Goal: Complete application form

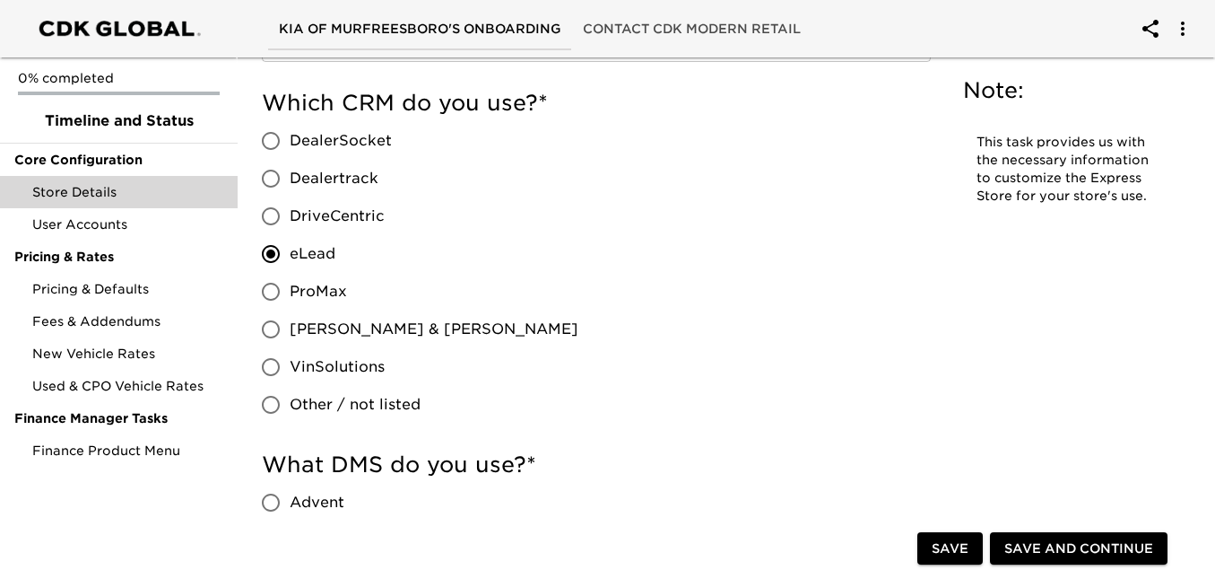
scroll to position [90, 0]
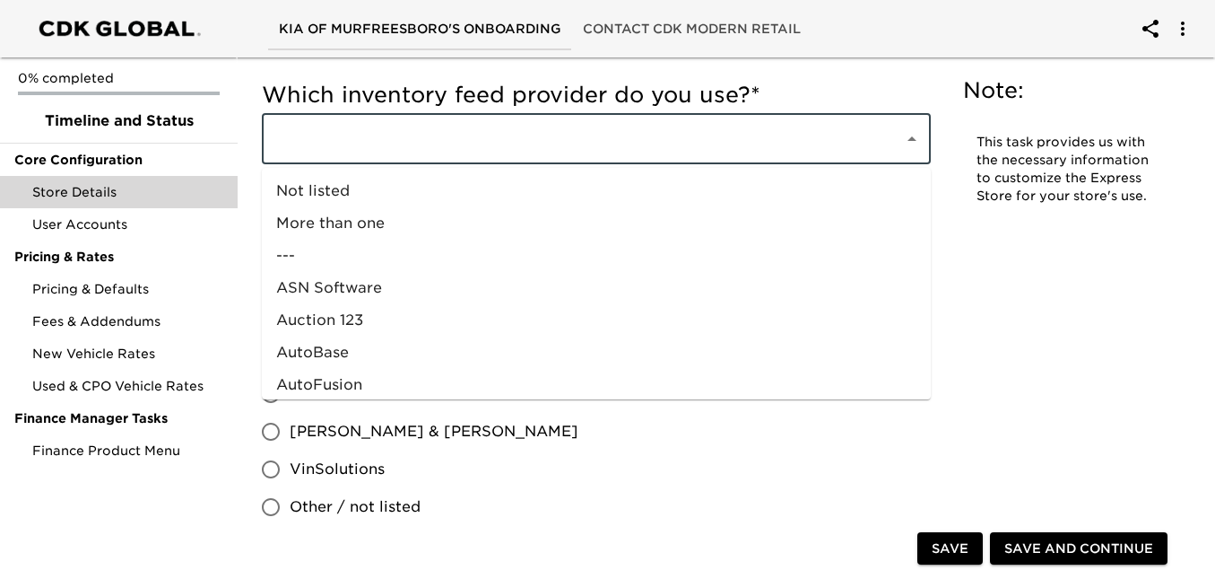
click at [557, 126] on input "text" at bounding box center [571, 139] width 603 height 34
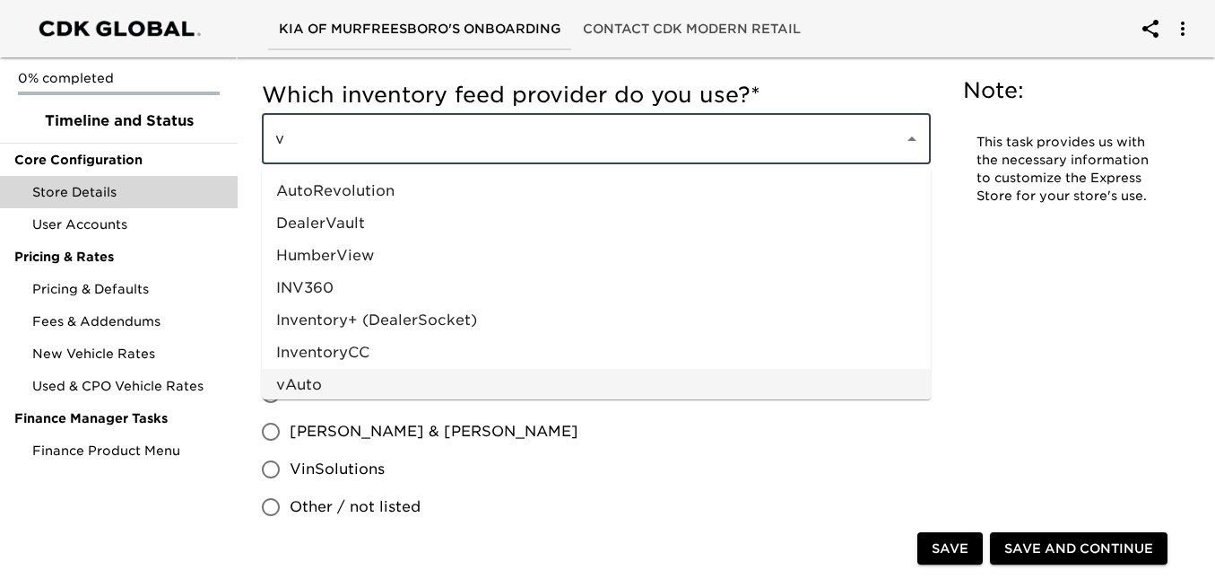
click at [448, 376] on li "vAuto" at bounding box center [596, 385] width 669 height 32
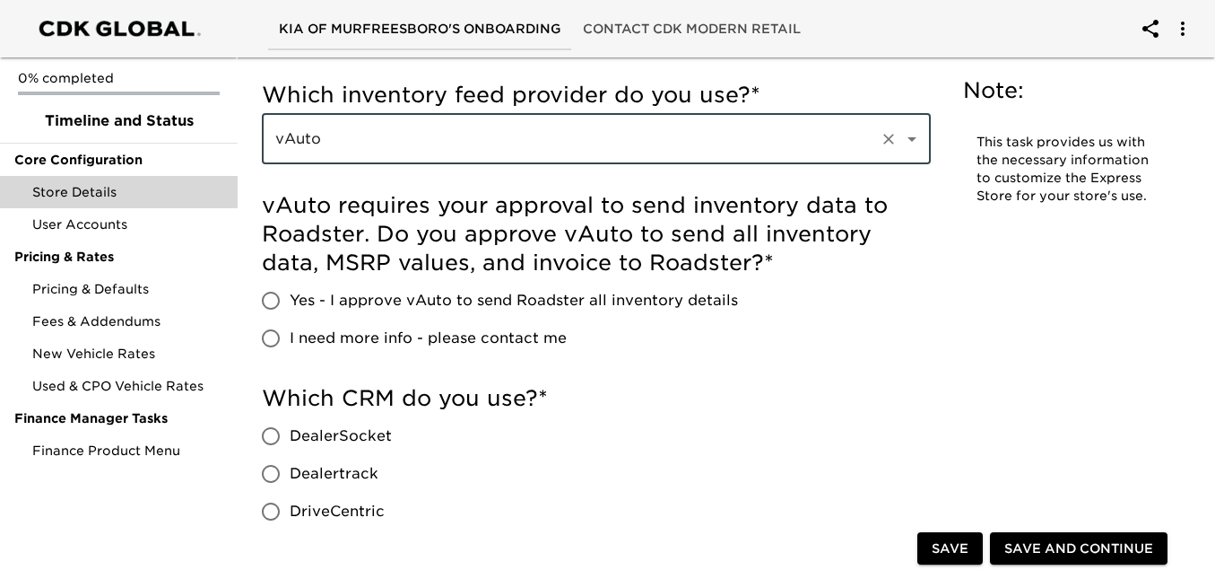
type input "vAuto"
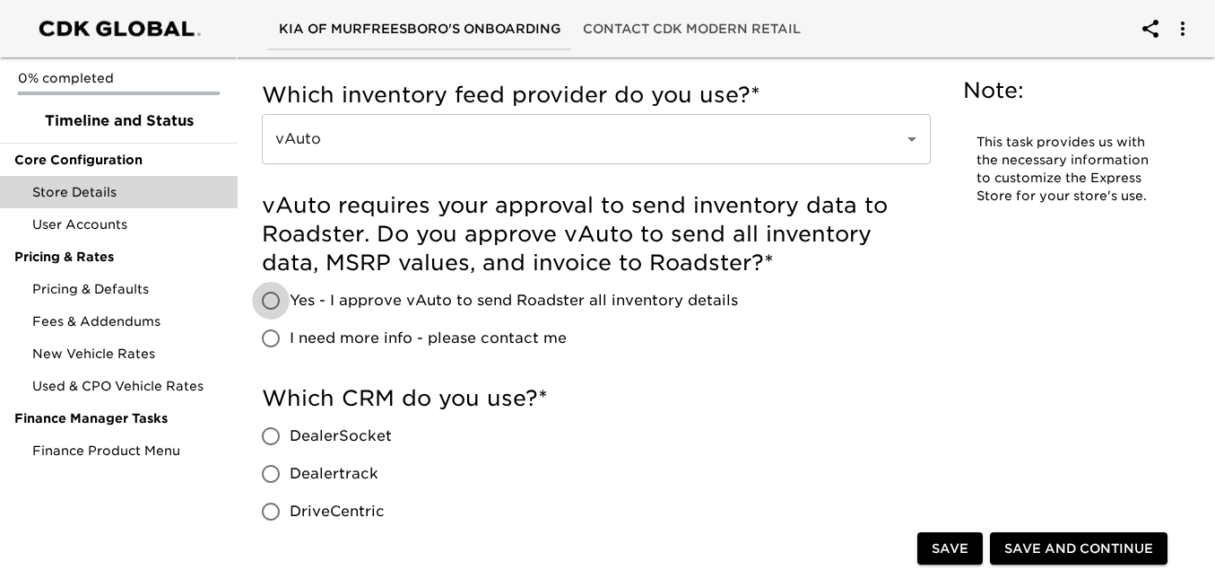
click at [270, 300] on input "Yes - I approve vAuto to send Roadster all inventory details" at bounding box center [271, 301] width 38 height 38
radio input "true"
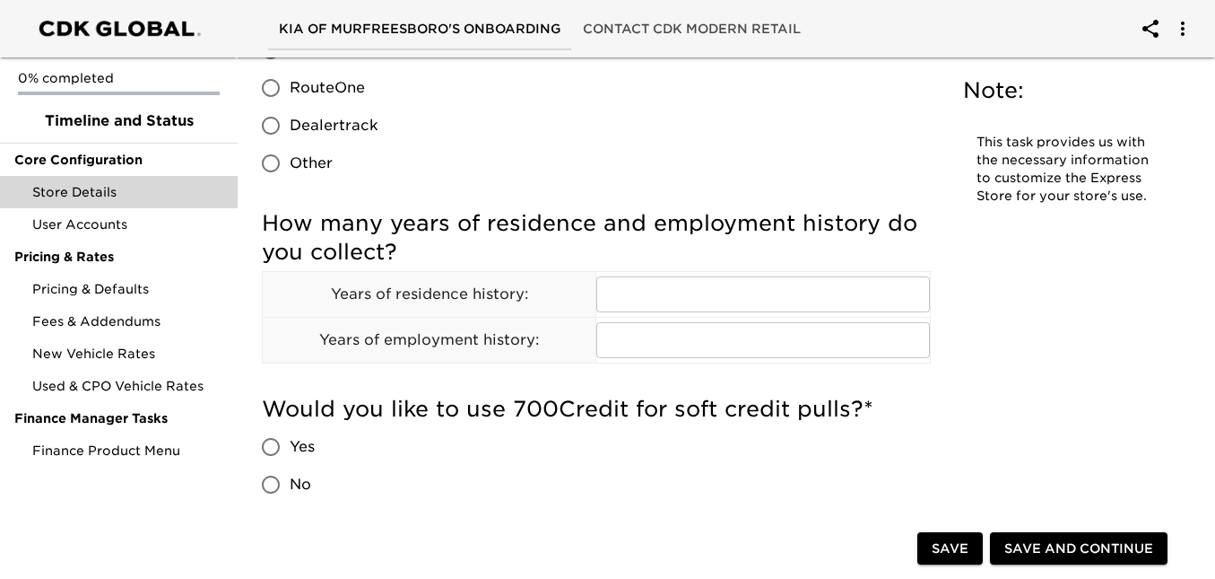
scroll to position [1345, 0]
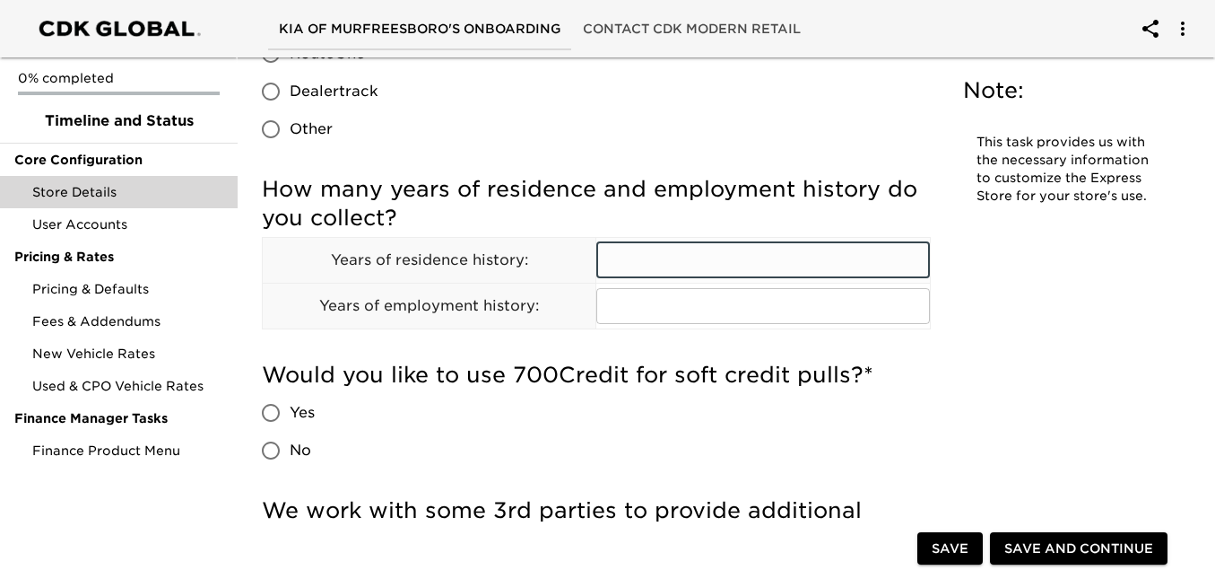
click at [633, 244] on input "text" at bounding box center [762, 260] width 333 height 36
type input "2"
click at [639, 294] on input "text" at bounding box center [762, 306] width 333 height 36
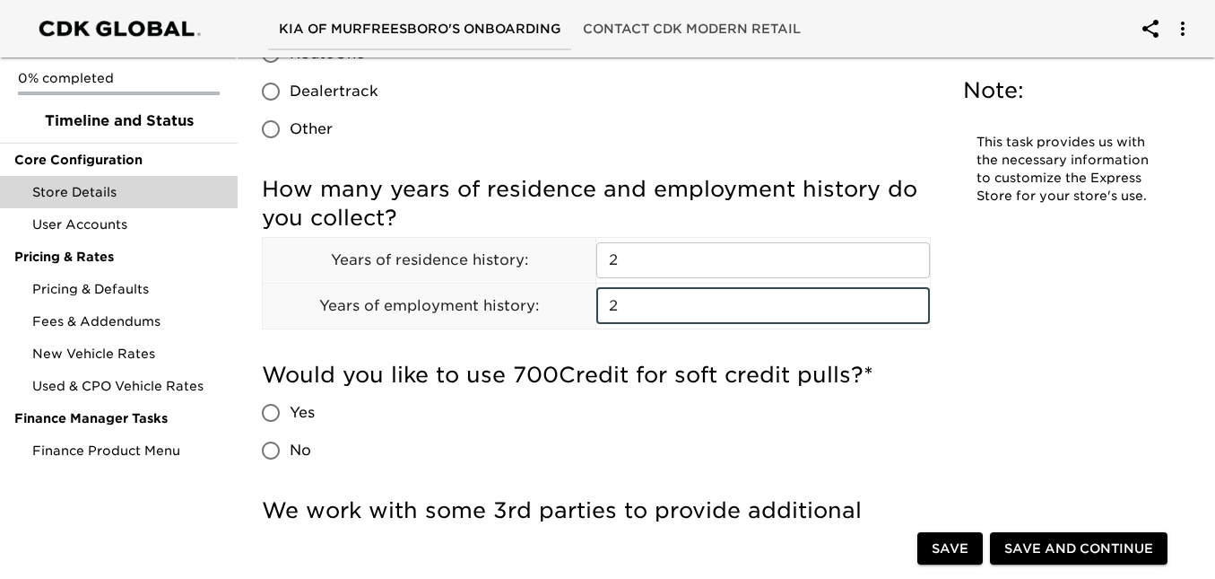
type input "2"
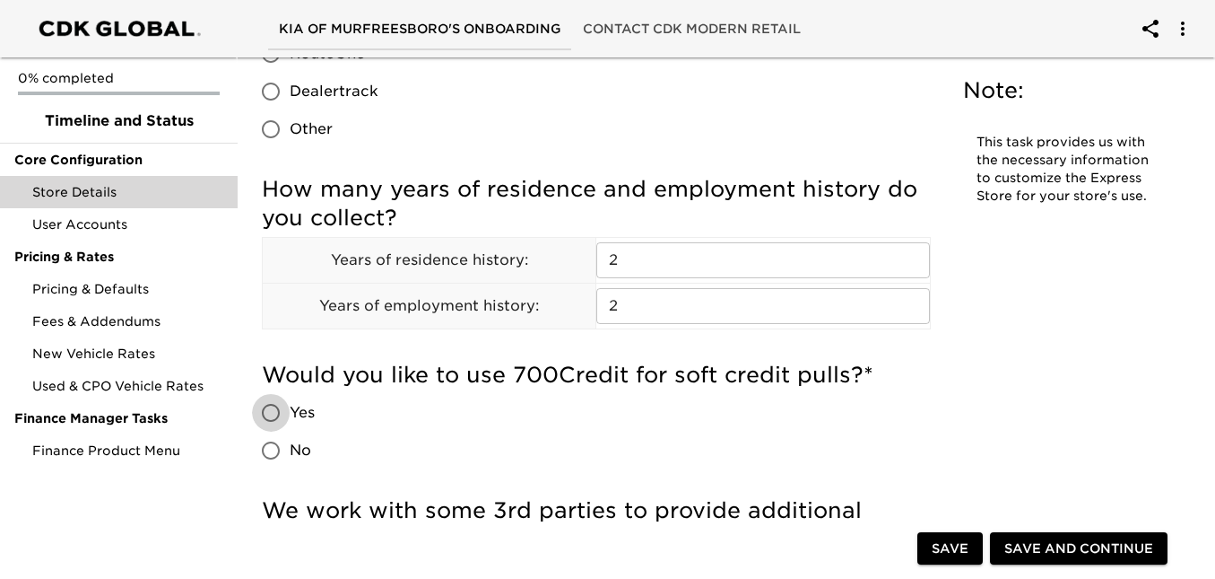
click at [274, 425] on input "Yes" at bounding box center [271, 413] width 38 height 38
radio input "true"
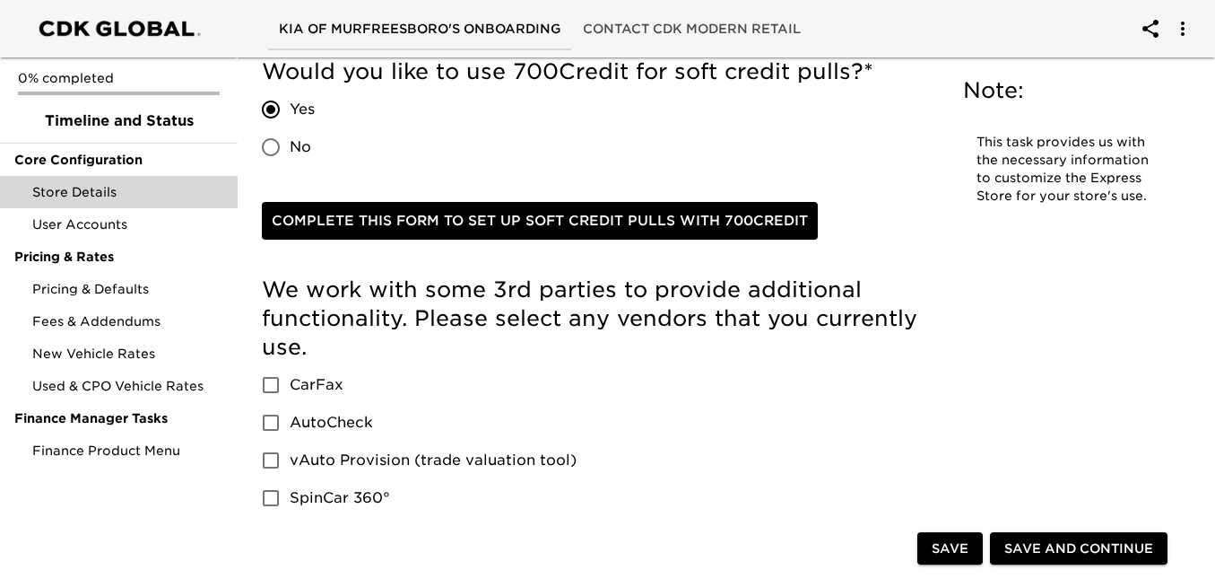
scroll to position [1704, 0]
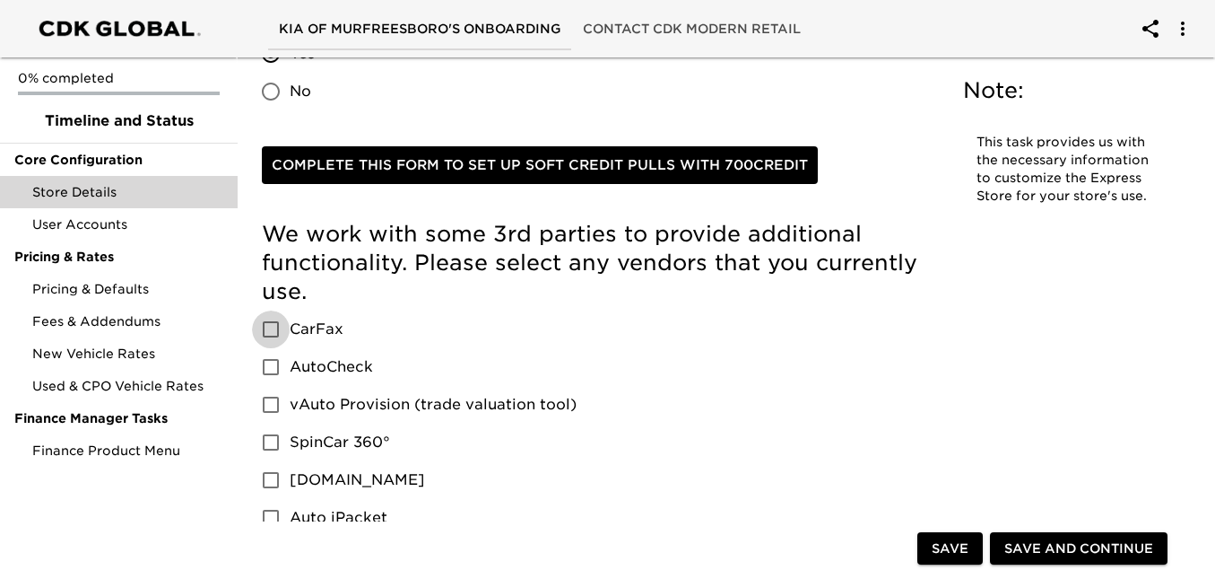
click at [275, 336] on input "CarFax" at bounding box center [271, 329] width 38 height 38
checkbox input "true"
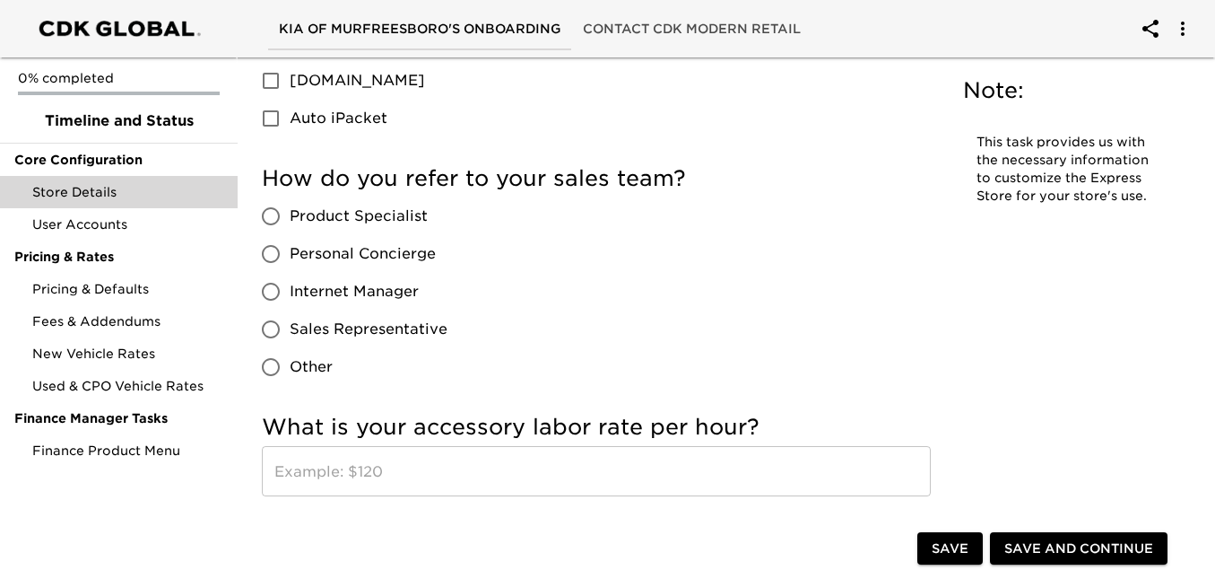
scroll to position [2153, 0]
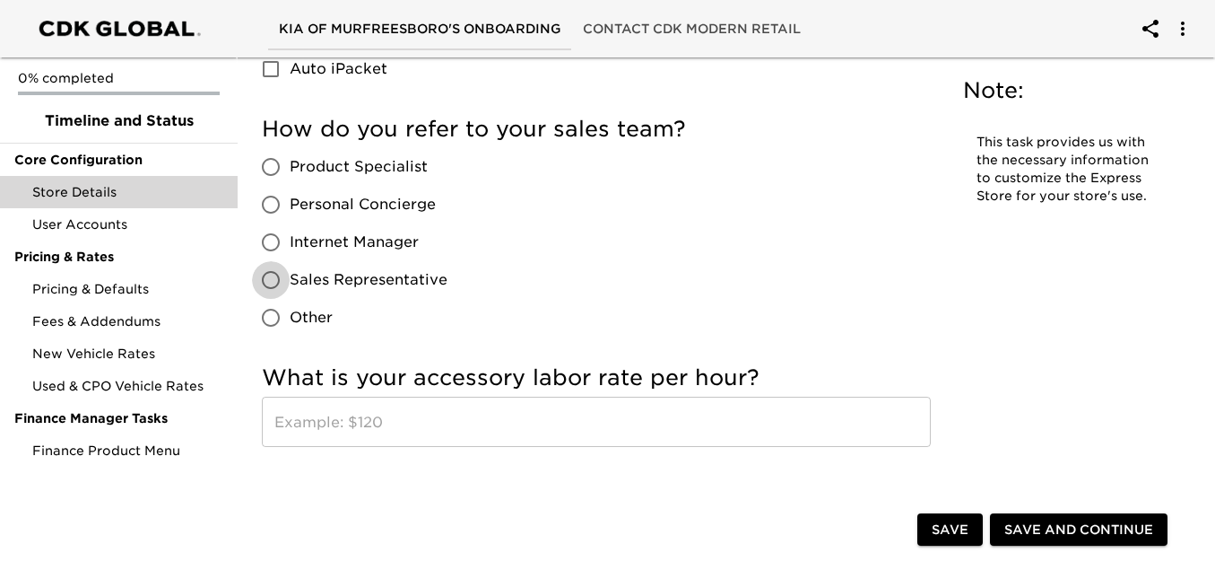
click at [274, 279] on input "Sales Representative" at bounding box center [271, 280] width 38 height 38
radio input "true"
click at [274, 164] on input "Product Specialist" at bounding box center [271, 167] width 38 height 38
radio input "true"
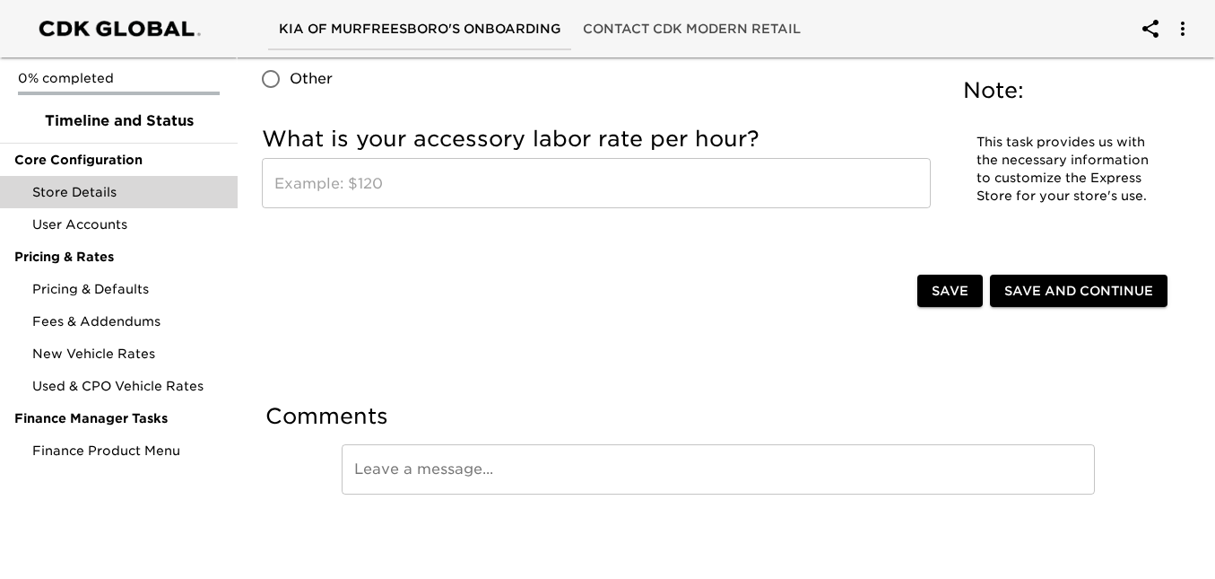
scroll to position [2302, 0]
